Goal: Information Seeking & Learning: Learn about a topic

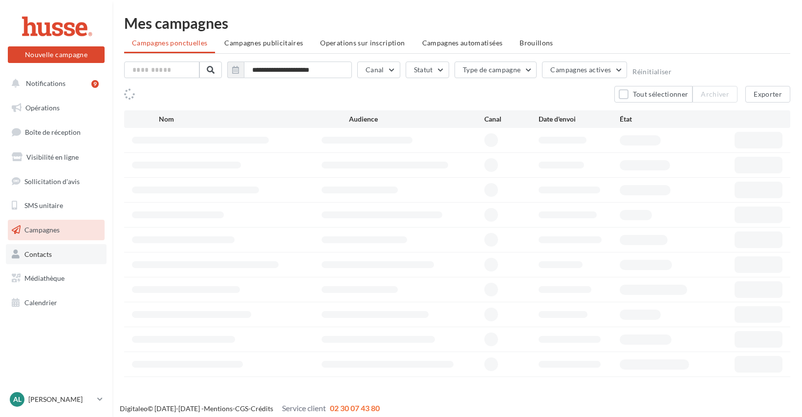
click at [36, 252] on span "Contacts" at bounding box center [37, 254] width 27 height 8
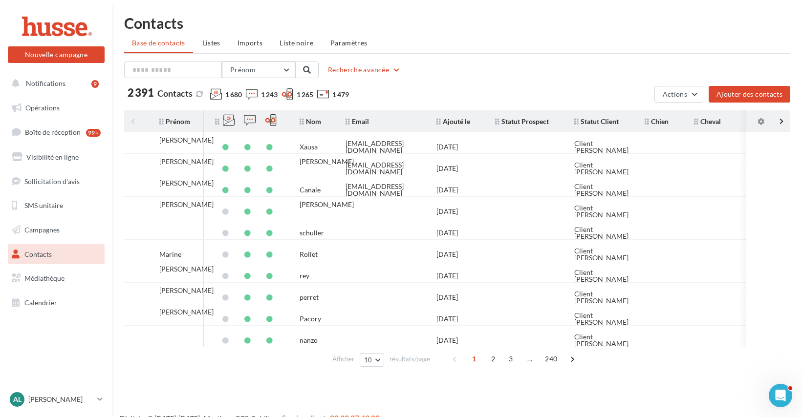
click at [250, 73] on span "Prénom" at bounding box center [242, 69] width 25 height 8
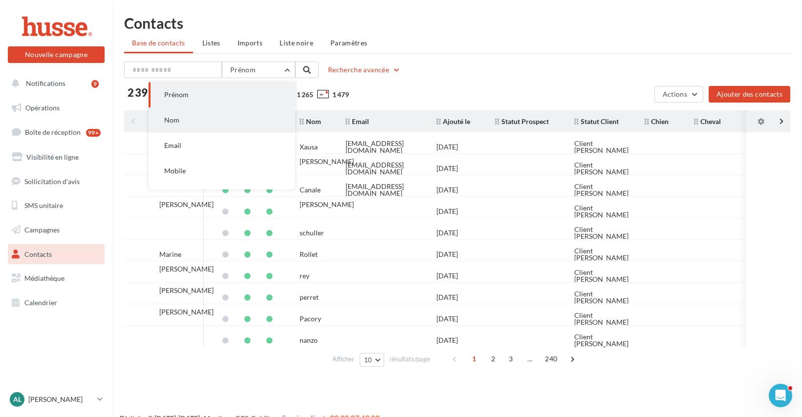
click at [194, 109] on button "Nom" at bounding box center [222, 119] width 147 height 25
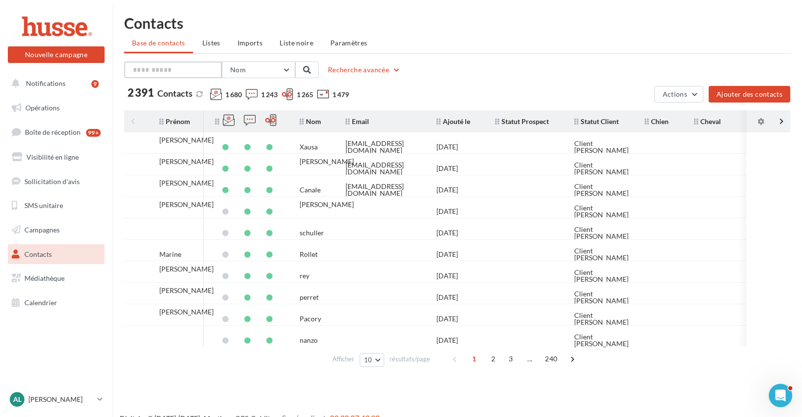
click at [150, 65] on input "text" at bounding box center [173, 70] width 98 height 17
type input "***"
click at [312, 69] on button at bounding box center [306, 70] width 23 height 17
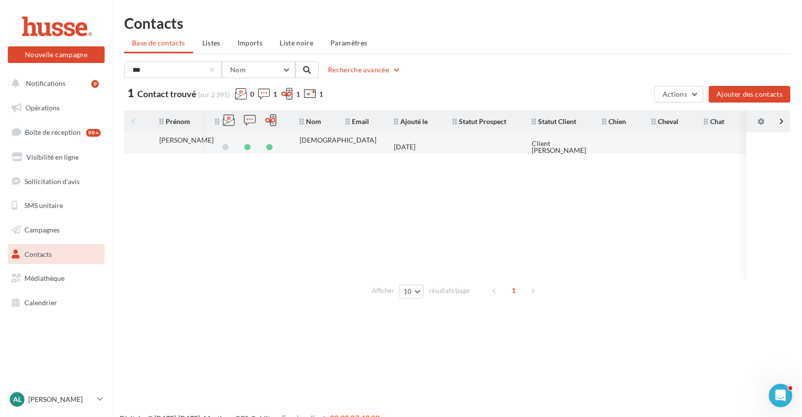
click at [410, 144] on div "17/09/2025" at bounding box center [404, 147] width 21 height 7
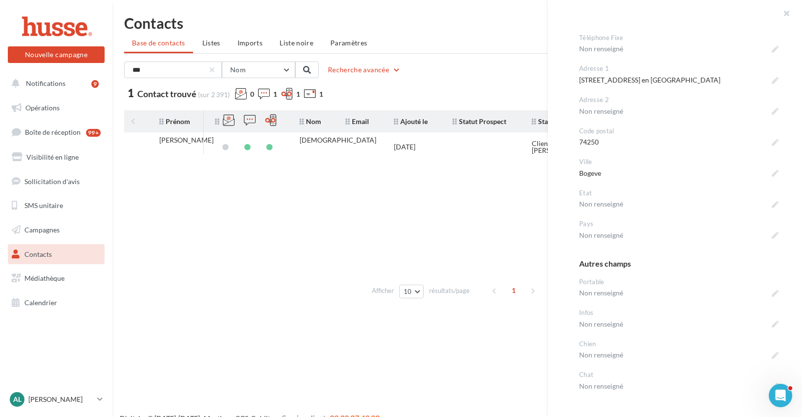
scroll to position [351, 0]
click at [55, 102] on link "Opérations" at bounding box center [56, 108] width 101 height 21
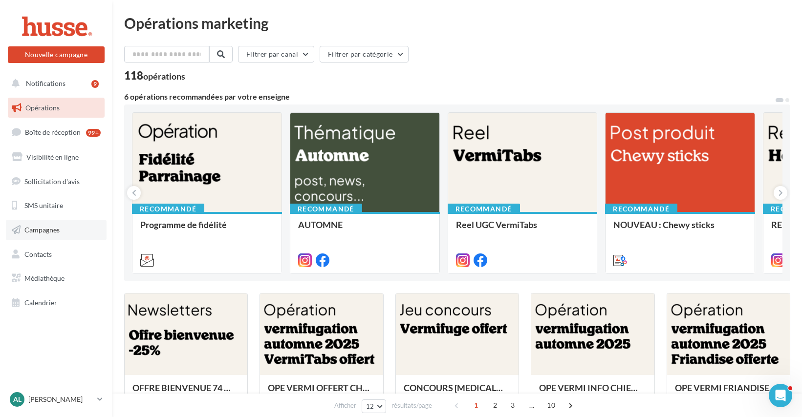
click at [46, 226] on span "Campagnes" at bounding box center [41, 230] width 35 height 8
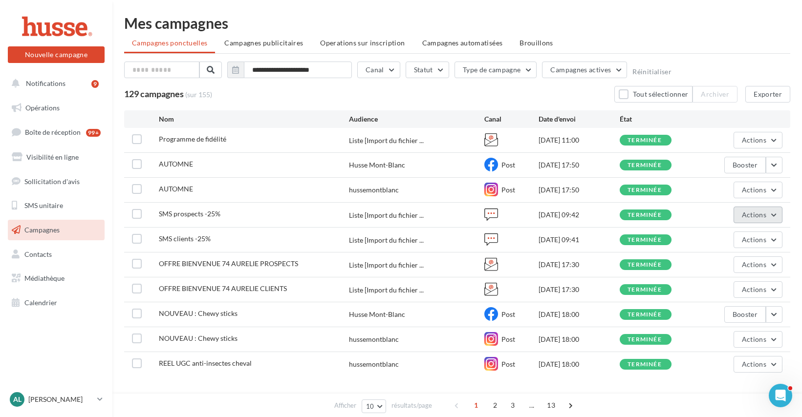
click at [758, 212] on span "Actions" at bounding box center [754, 215] width 24 height 8
click at [704, 201] on div "AUTOMNE hussemontblanc Post 22/09/2025 17:50 terminée Actions" at bounding box center [457, 190] width 666 height 24
click at [753, 236] on span "Actions" at bounding box center [754, 240] width 24 height 8
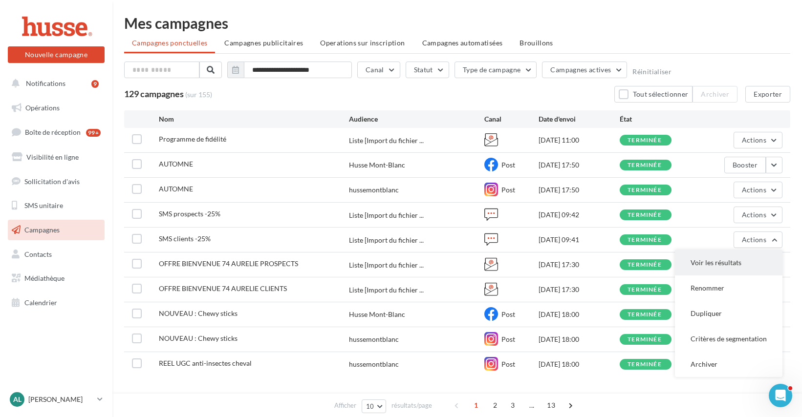
click at [724, 255] on button "Voir les résultats" at bounding box center [728, 262] width 107 height 25
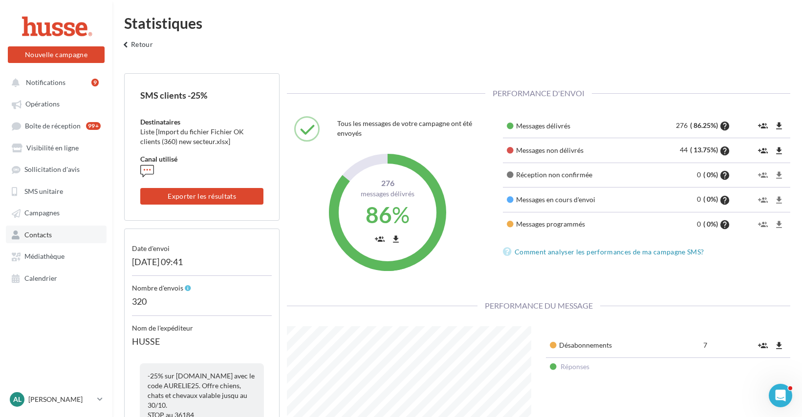
click at [52, 233] on link "Contacts" at bounding box center [56, 235] width 101 height 18
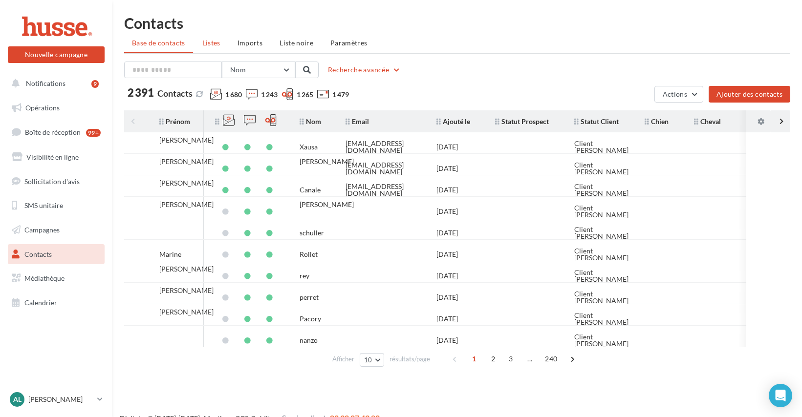
click at [211, 41] on span "Listes" at bounding box center [211, 43] width 18 height 8
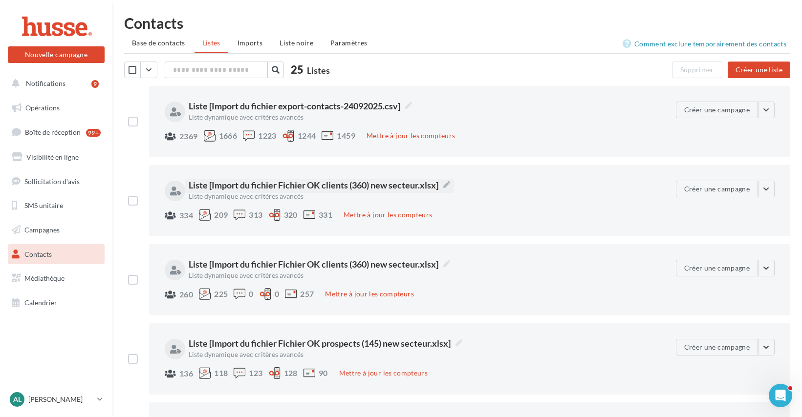
click at [320, 185] on span "Liste [Import du fichier Fichier OK clients (360) new secteur.xlsx]" at bounding box center [319, 185] width 261 height 13
click at [0, 0] on textarea "**********" at bounding box center [0, 0] width 0 height 0
click at [492, 212] on div "334 209 313 320 331 Mettre à jour les compteurs" at bounding box center [416, 216] width 503 height 14
click at [769, 189] on button "button" at bounding box center [766, 189] width 17 height 17
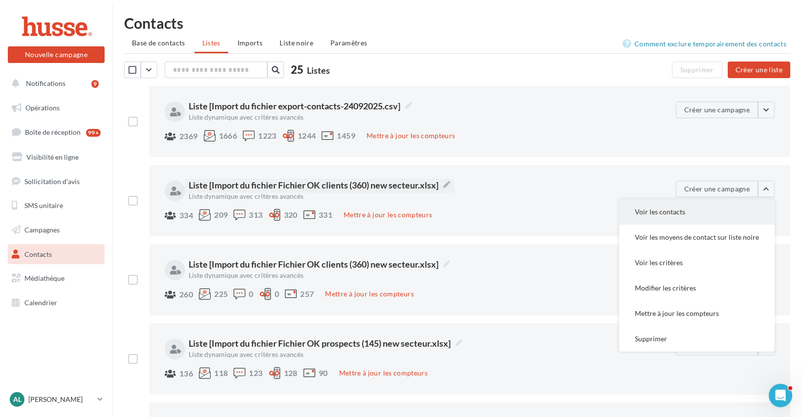
click at [720, 207] on button "Voir les contacts" at bounding box center [696, 211] width 155 height 25
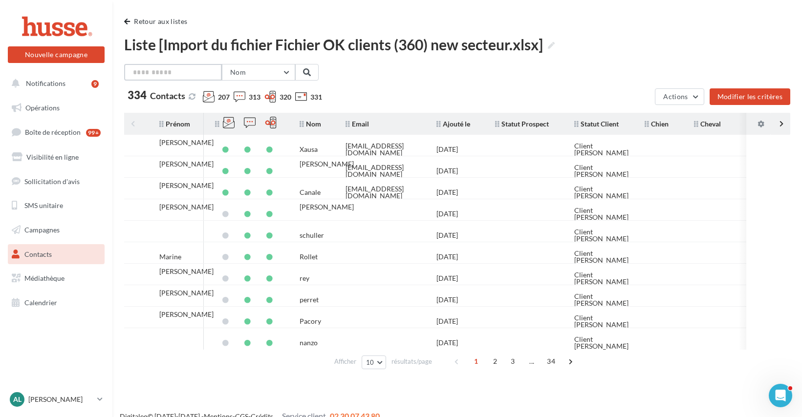
click at [173, 71] on input "text" at bounding box center [173, 72] width 98 height 17
click at [310, 68] on span at bounding box center [307, 72] width 8 height 8
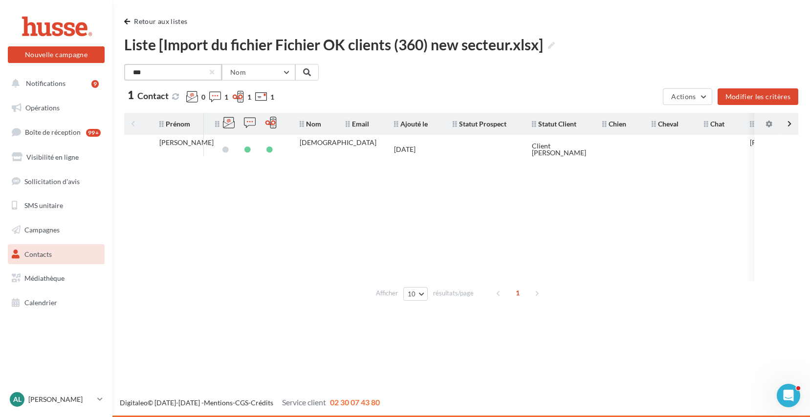
click at [174, 73] on input "***" at bounding box center [173, 72] width 98 height 17
type input "*"
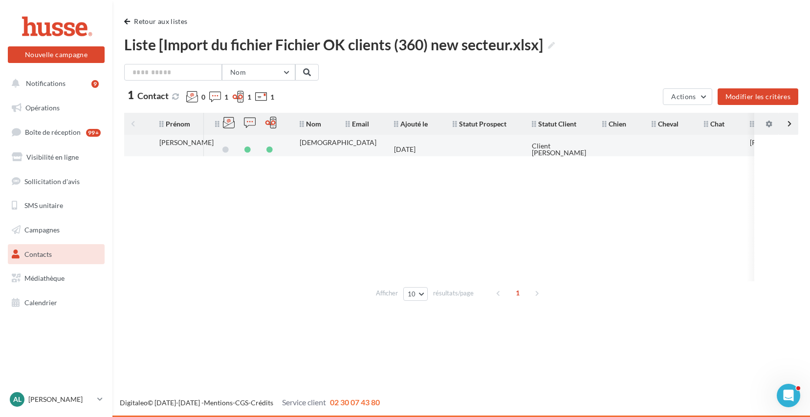
click at [393, 145] on td "[DATE]" at bounding box center [415, 149] width 59 height 21
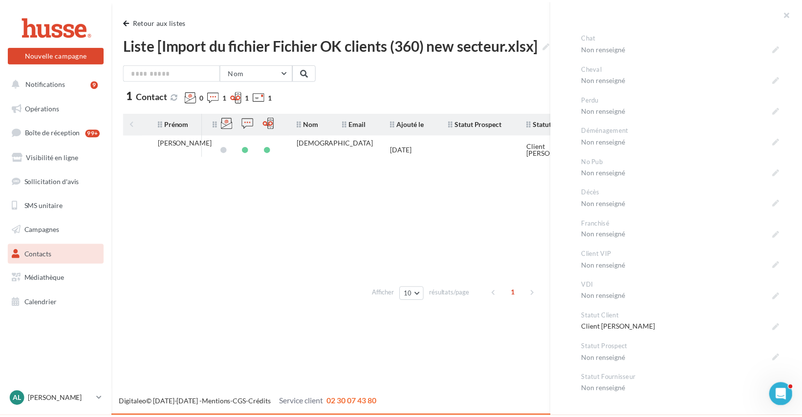
scroll to position [706, 0]
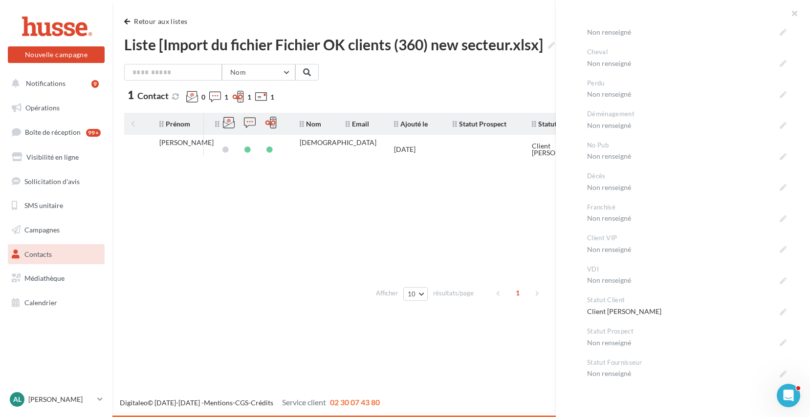
click at [277, 280] on tbody "[PERSON_NAME][DEMOGRAPHIC_DATA] [DATE] Client [PERSON_NAME] [PHONE_NUMBER] [GEO…" at bounding box center [461, 208] width 674 height 147
click at [128, 21] on span "button" at bounding box center [127, 21] width 6 height 7
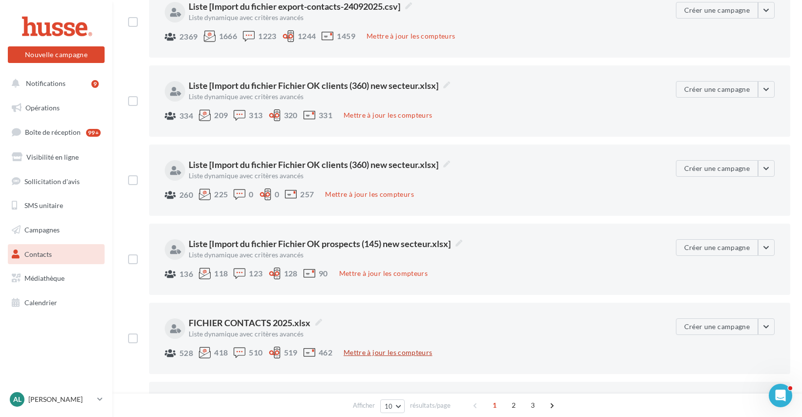
scroll to position [93, 0]
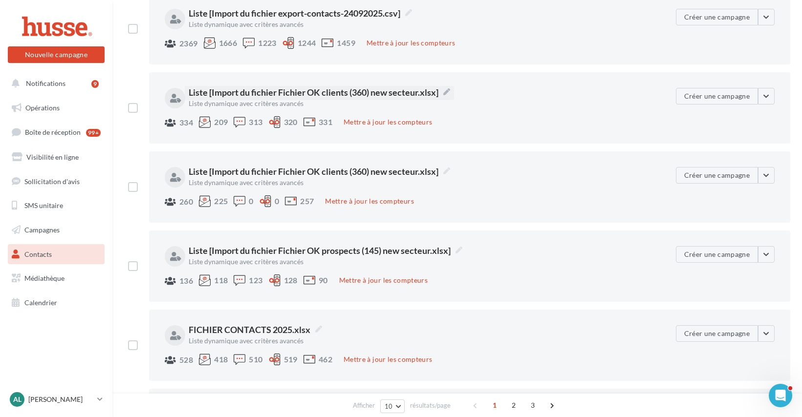
click at [334, 89] on span "Liste [Import du fichier Fichier OK clients (360) new secteur.xlsx]" at bounding box center [319, 92] width 261 height 13
click at [0, 0] on textarea "**********" at bounding box center [0, 0] width 0 height 0
click at [769, 98] on button "button" at bounding box center [766, 96] width 17 height 17
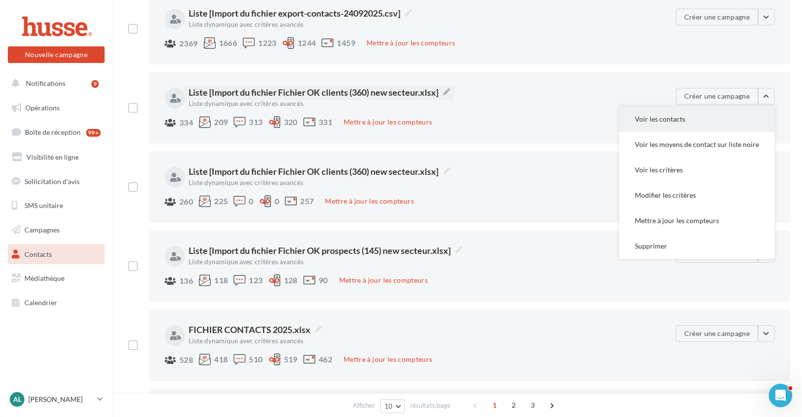
click at [702, 117] on button "Voir les contacts" at bounding box center [696, 119] width 155 height 25
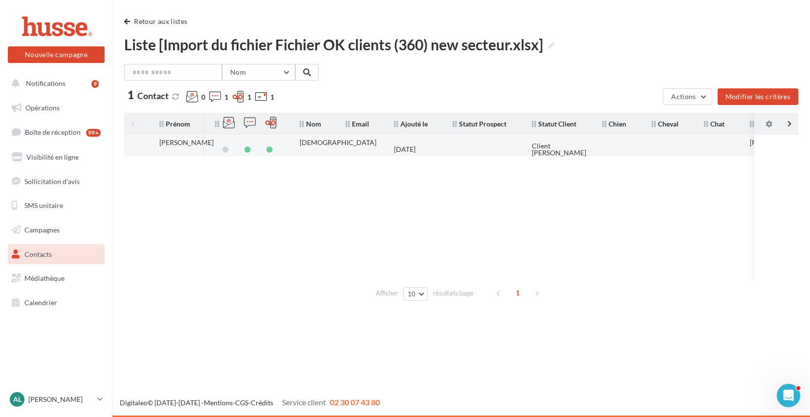
click at [331, 148] on td "[DEMOGRAPHIC_DATA]" at bounding box center [315, 149] width 46 height 29
